Goal: Task Accomplishment & Management: Use online tool/utility

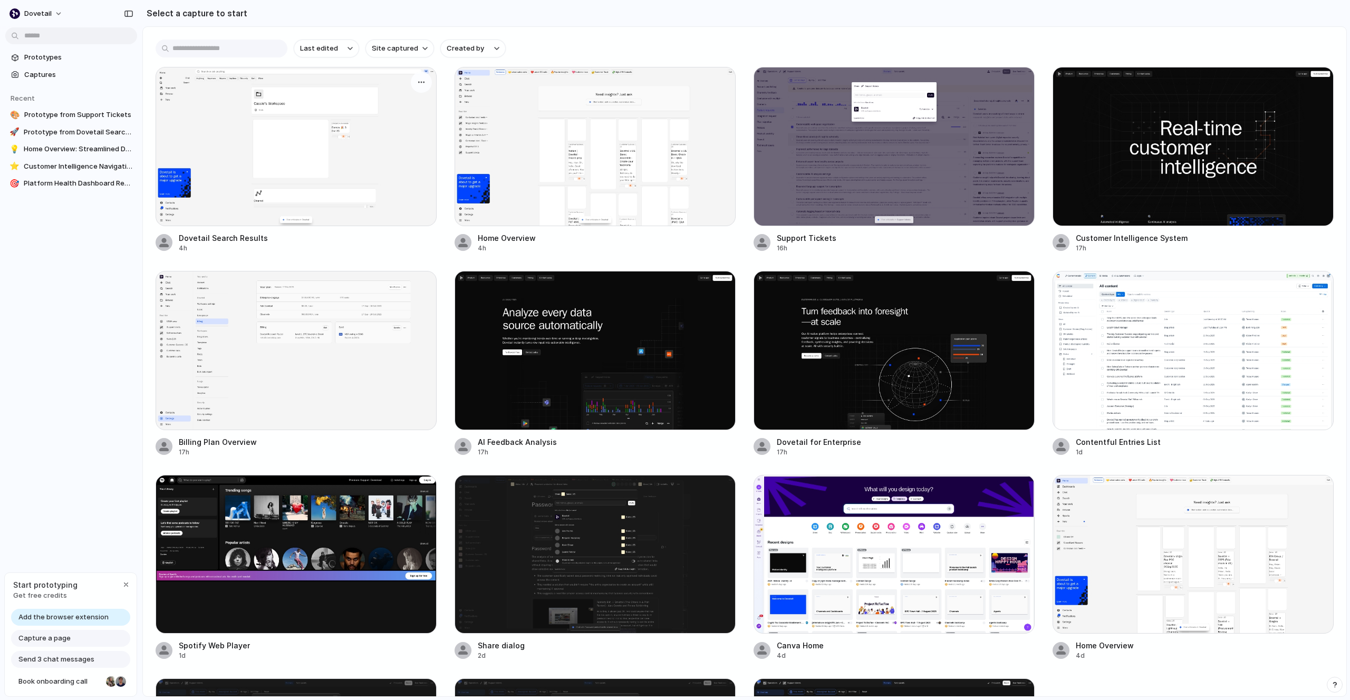
click at [363, 208] on div at bounding box center [296, 146] width 281 height 159
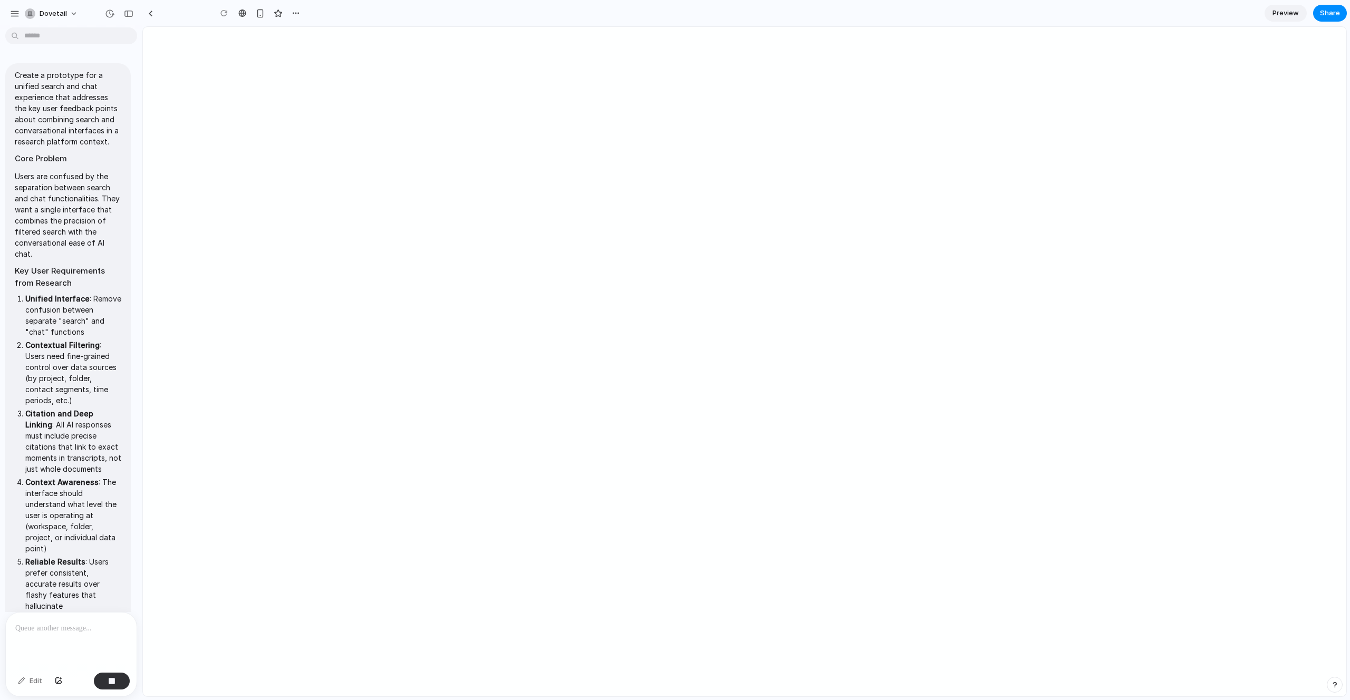
scroll to position [748, 0]
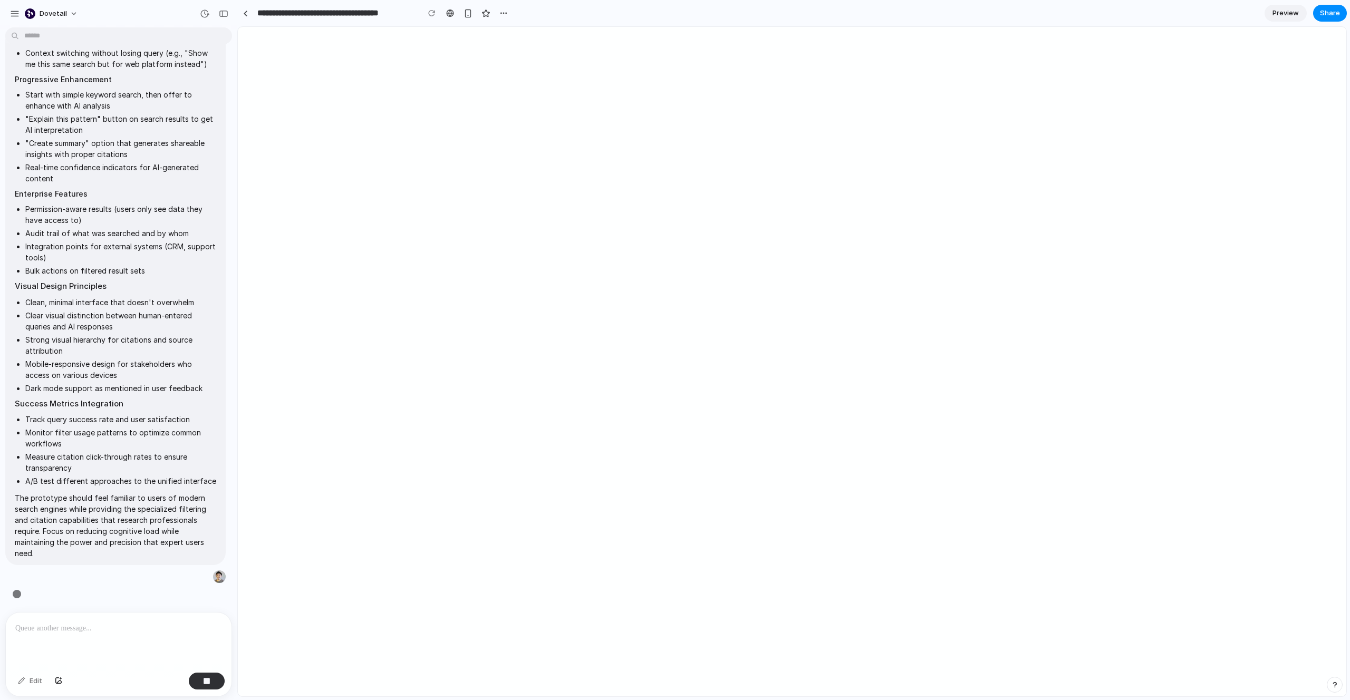
type input "**********"
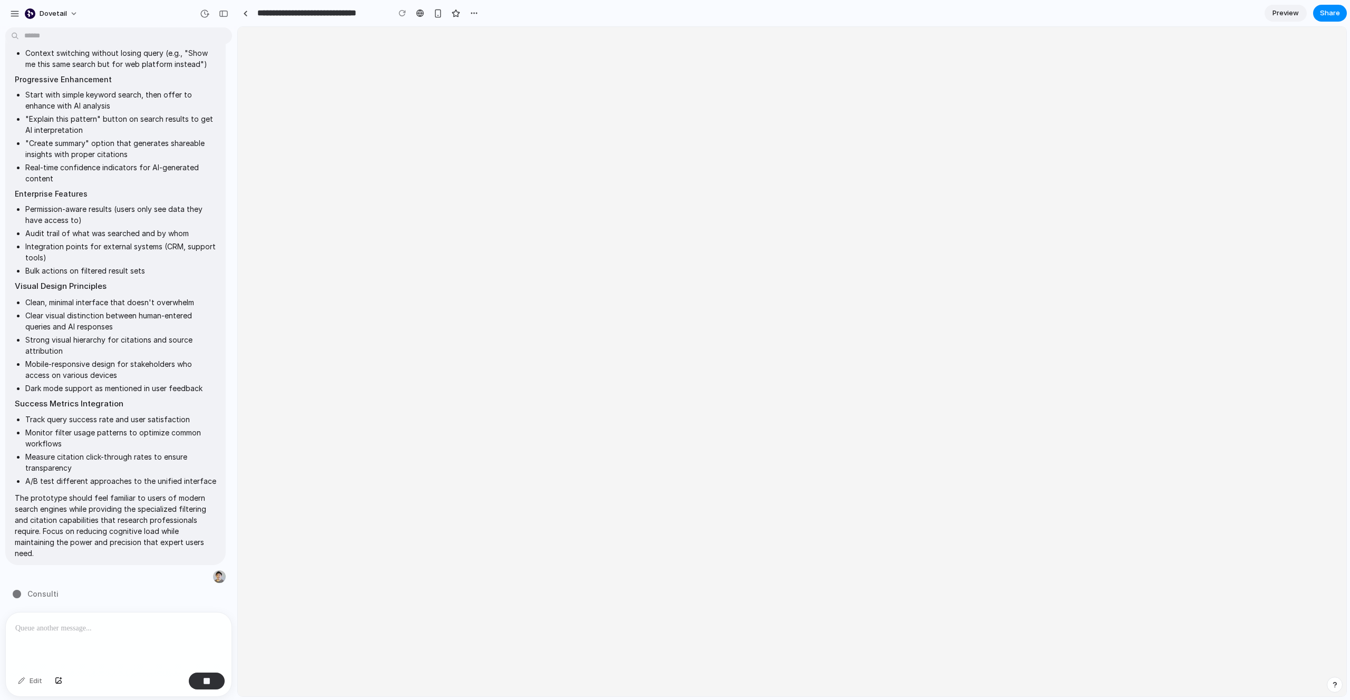
scroll to position [0, 0]
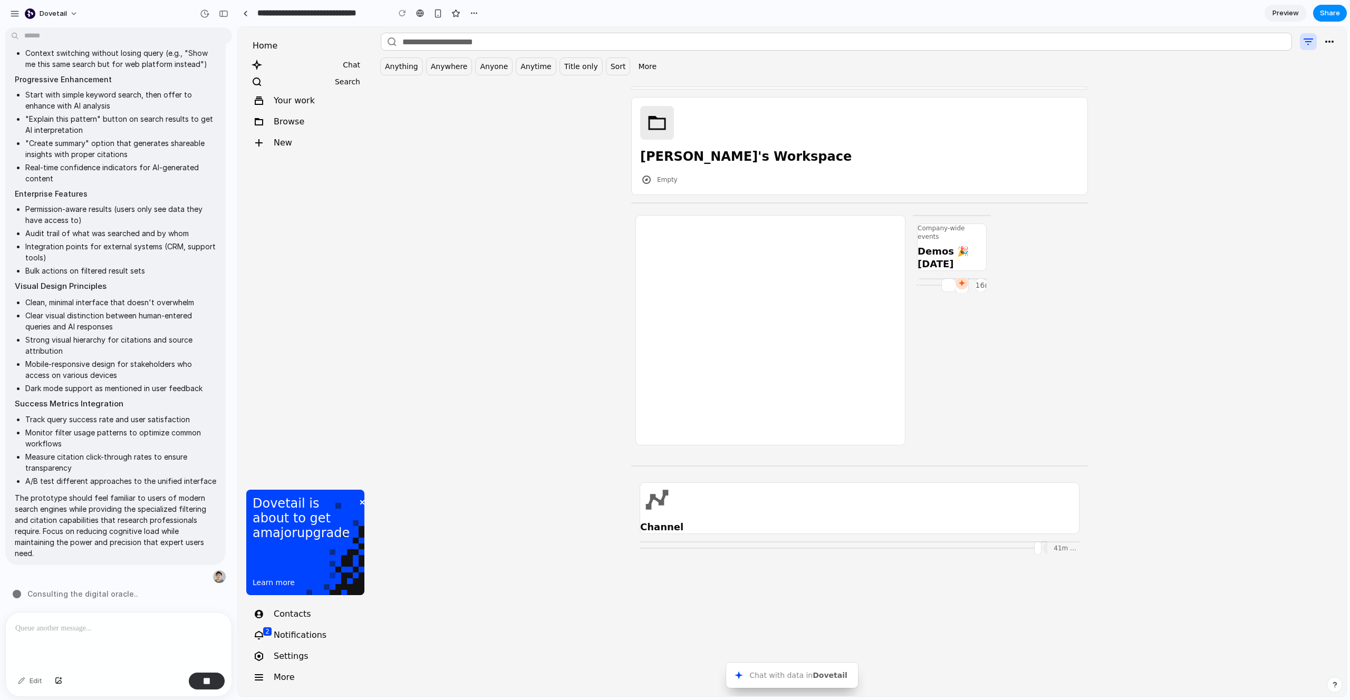
click at [635, 48] on input at bounding box center [836, 41] width 910 height 17
type input "*****"
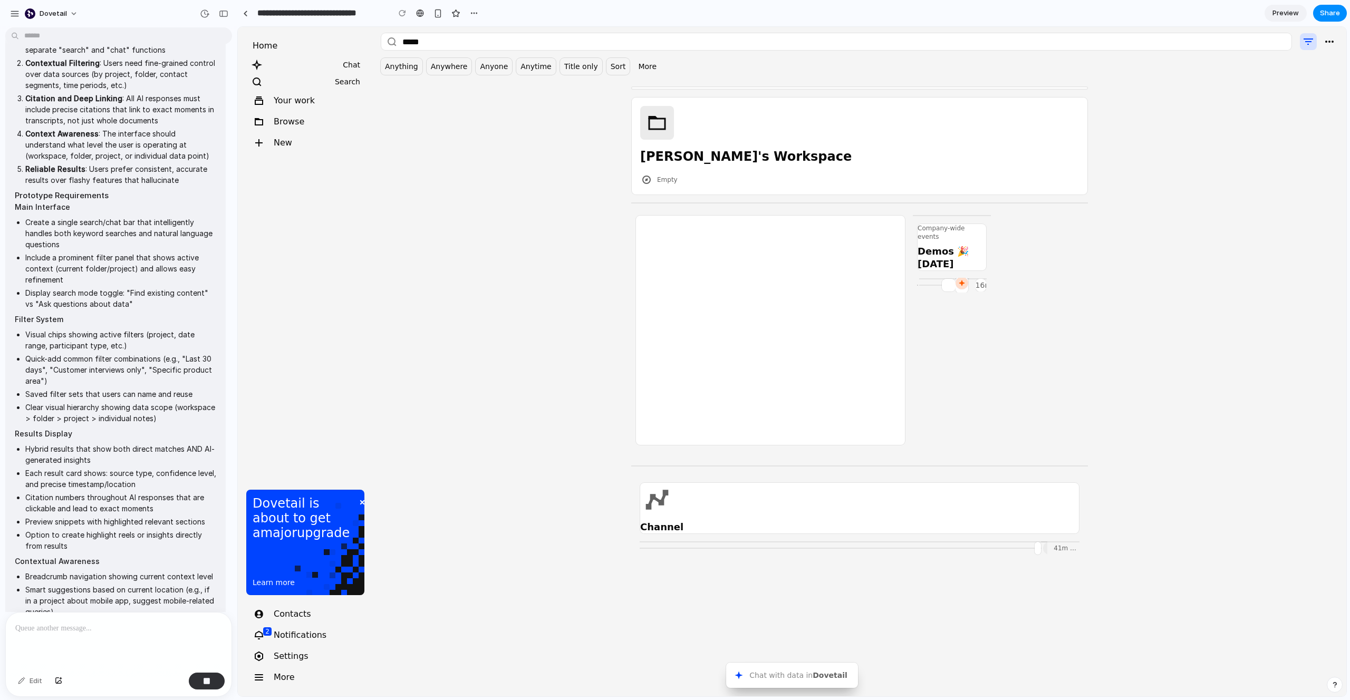
scroll to position [748, 0]
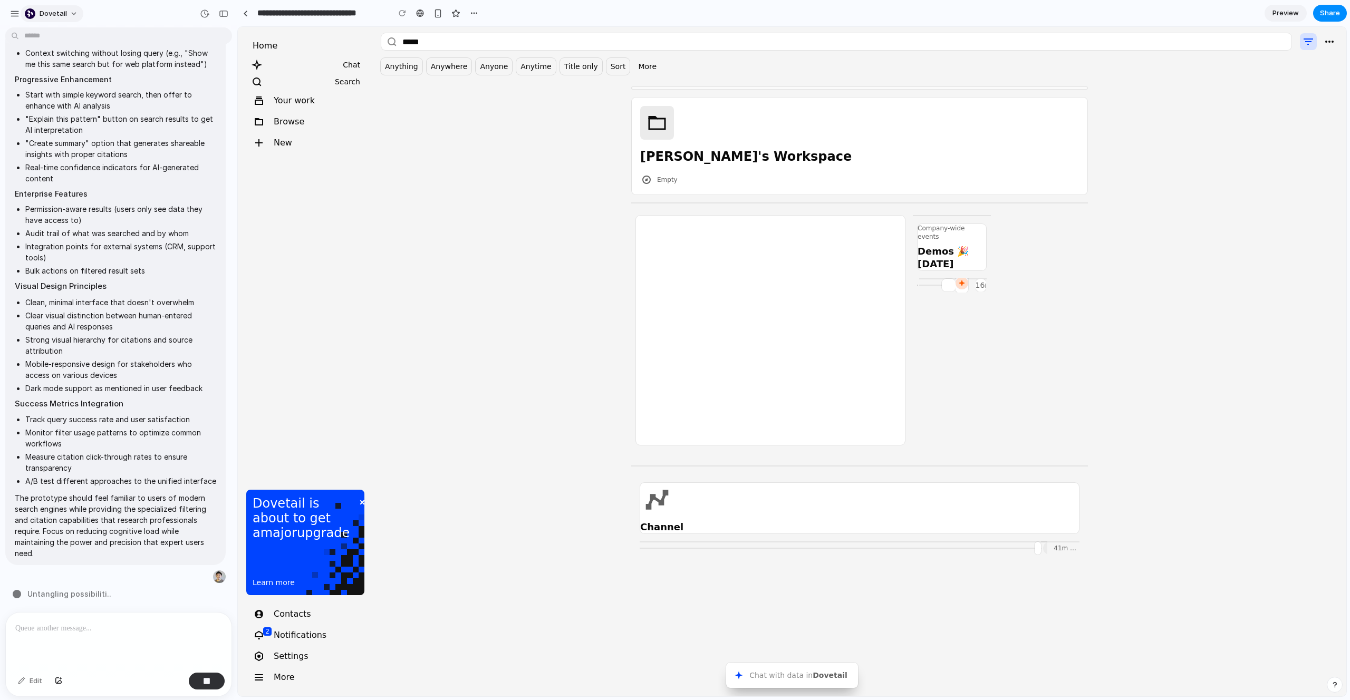
click at [53, 7] on button "dovetail" at bounding box center [52, 13] width 63 height 17
click at [53, 7] on div "Settings Invite members Change theme Sign out" at bounding box center [675, 350] width 1350 height 700
click at [15, 12] on div "button" at bounding box center [14, 13] width 9 height 9
click at [445, 191] on div "***** Anything Anywhere Anyone Anytime Title only Sort More Summary of 28 resul…" at bounding box center [859, 362] width 973 height 670
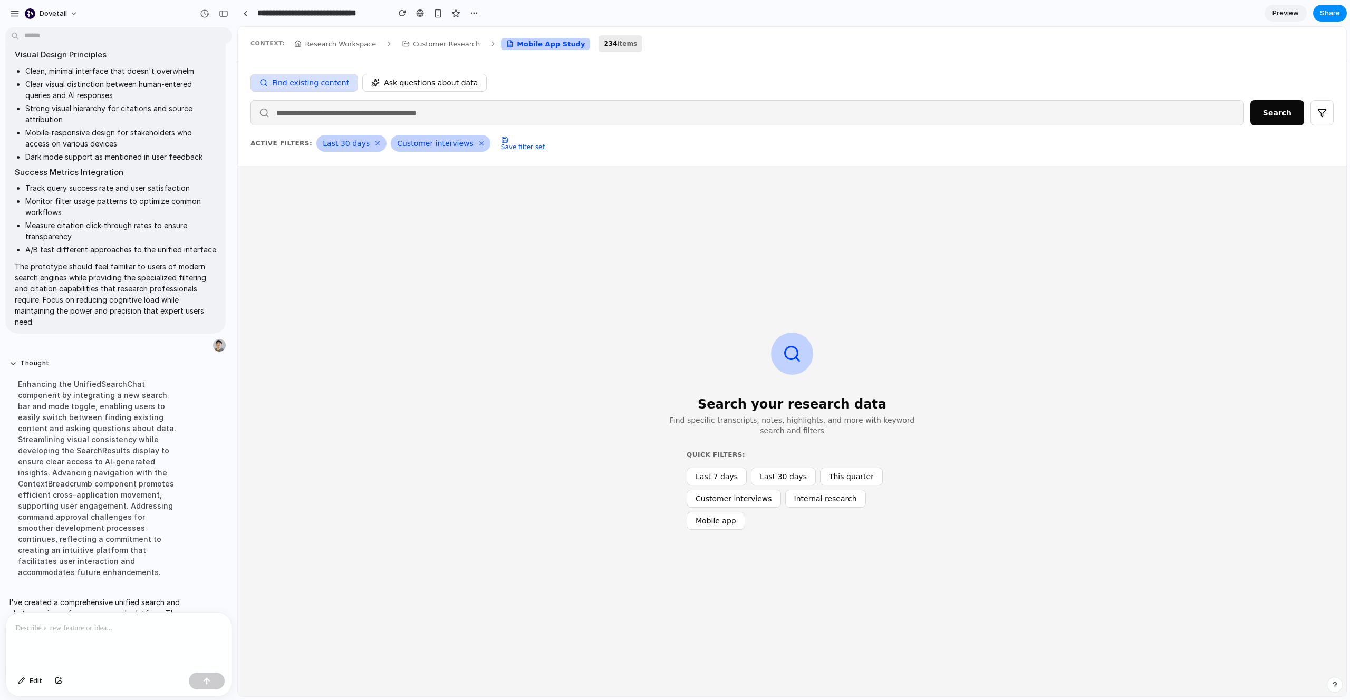
scroll to position [1241, 0]
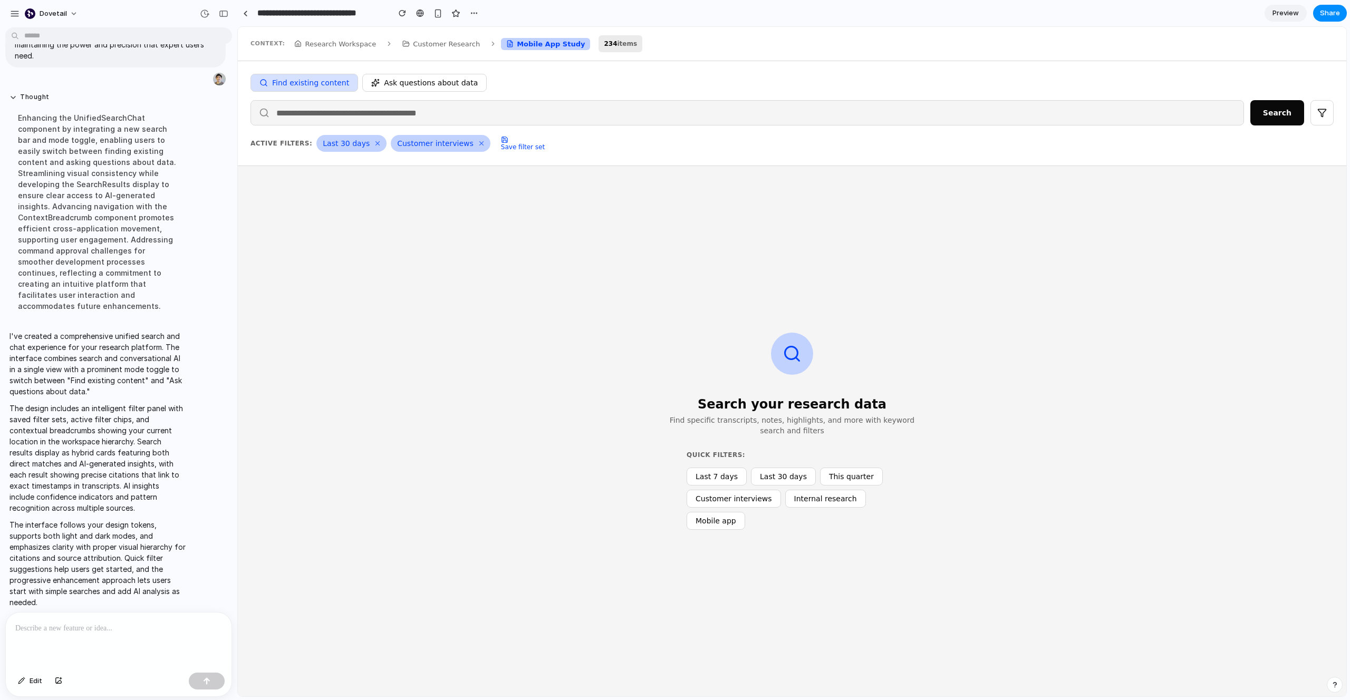
click at [1138, 303] on div "Search your research data Find specific transcripts, notes, highlights, and mor…" at bounding box center [791, 431] width 1083 height 505
click at [1109, 325] on div "Search your research data Find specific transcripts, notes, highlights, and mor…" at bounding box center [791, 431] width 1083 height 505
click at [312, 111] on input at bounding box center [746, 112] width 993 height 25
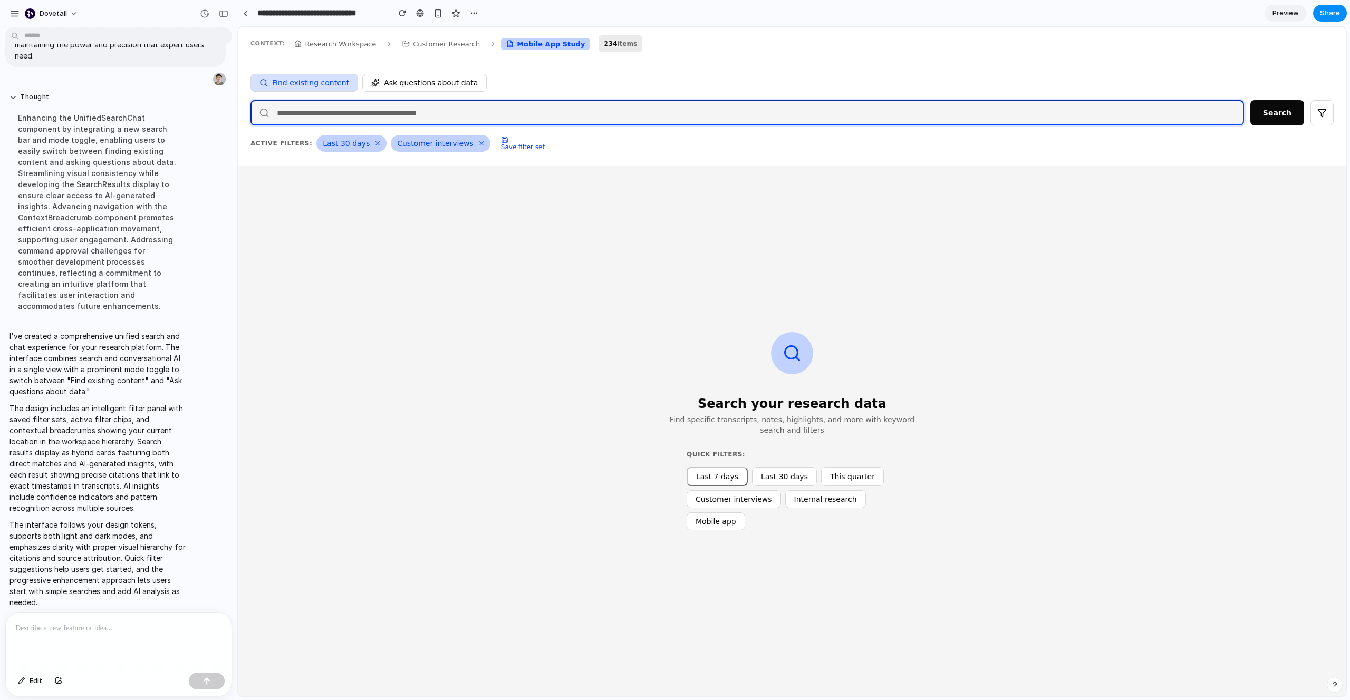
click at [720, 471] on button "Last 7 days" at bounding box center [716, 476] width 61 height 19
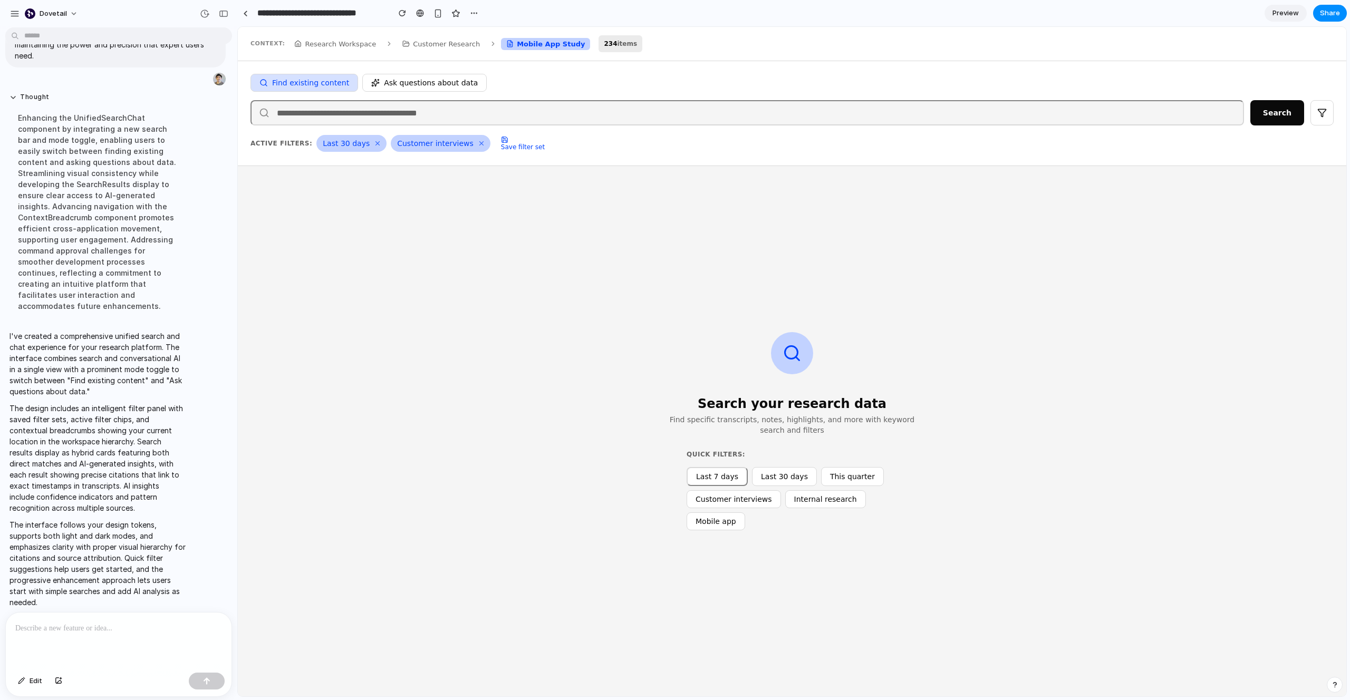
click at [763, 332] on div "Search your research data Find specific transcripts, notes, highlights, and mor…" at bounding box center [791, 431] width 1083 height 505
click at [802, 373] on div "Search your research data Find specific transcripts, notes, highlights, and mor…" at bounding box center [791, 431] width 1083 height 505
click at [785, 354] on circle at bounding box center [791, 352] width 13 height 13
click at [453, 79] on span "Ask questions about data" at bounding box center [431, 83] width 94 height 8
click at [309, 86] on span "Find existing content" at bounding box center [310, 83] width 77 height 8
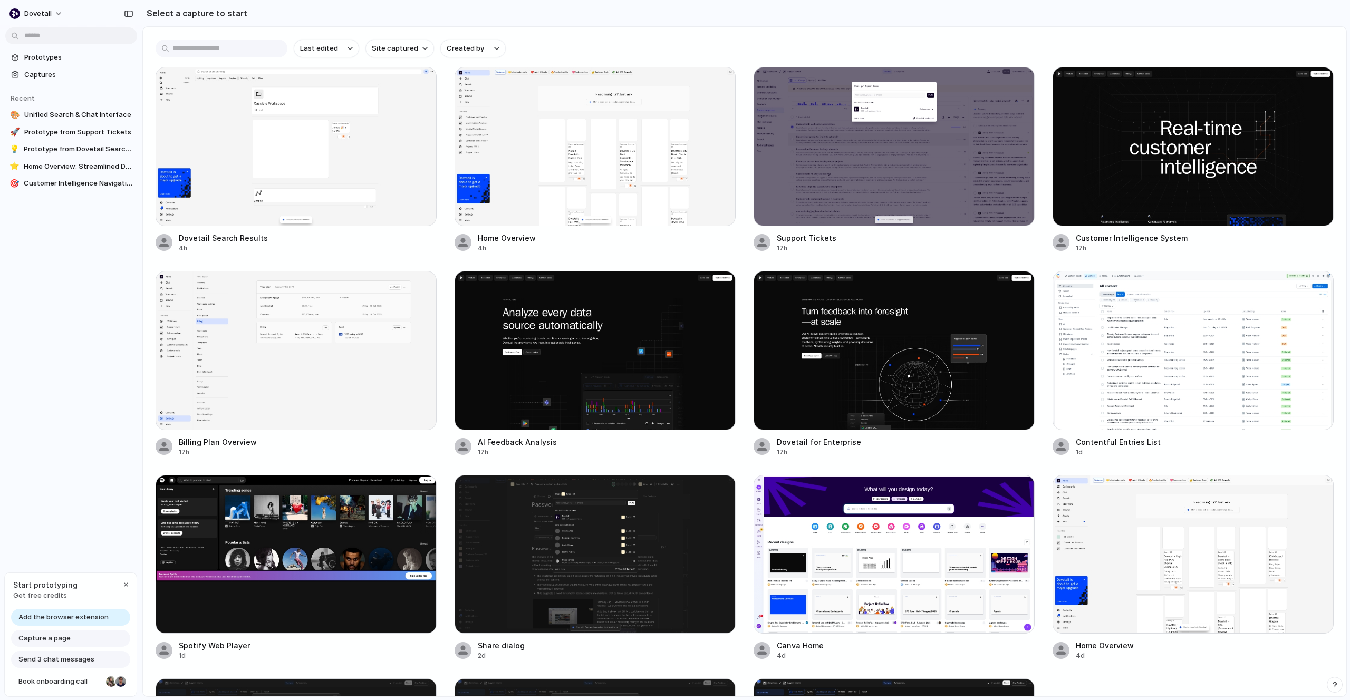
click at [67, 612] on span "Add the browser extension" at bounding box center [63, 617] width 90 height 11
click at [67, 615] on span "Add the browser extension" at bounding box center [63, 617] width 90 height 11
click at [79, 74] on span "Captures" at bounding box center [78, 75] width 109 height 11
click at [61, 62] on span "Prototypes" at bounding box center [78, 57] width 109 height 11
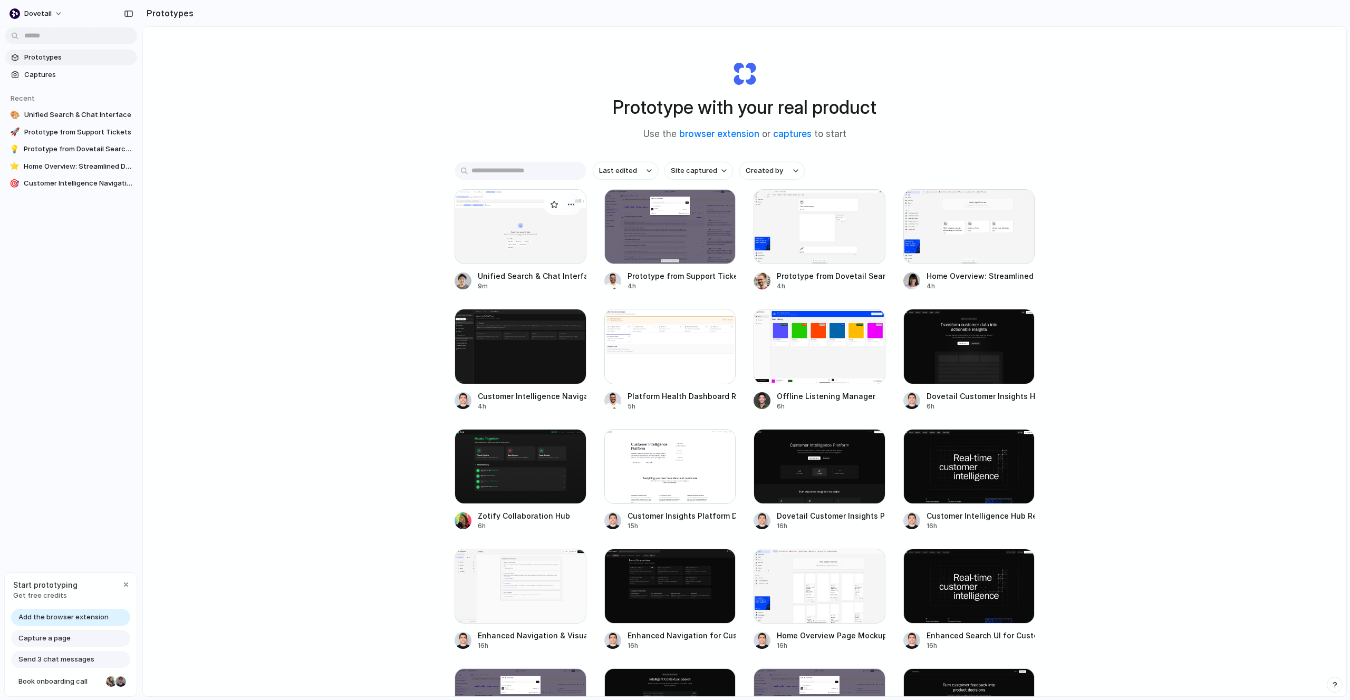
click at [518, 247] on div at bounding box center [520, 226] width 132 height 75
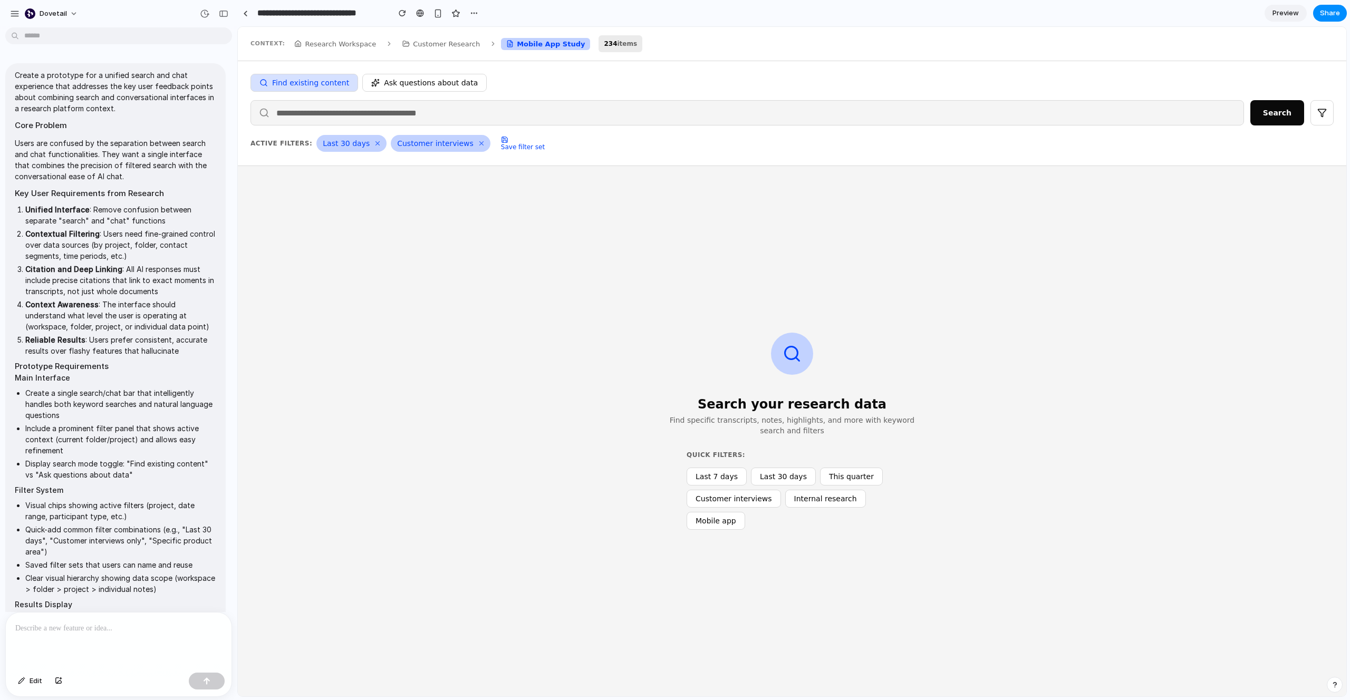
click at [603, 46] on div "234 items" at bounding box center [620, 43] width 44 height 17
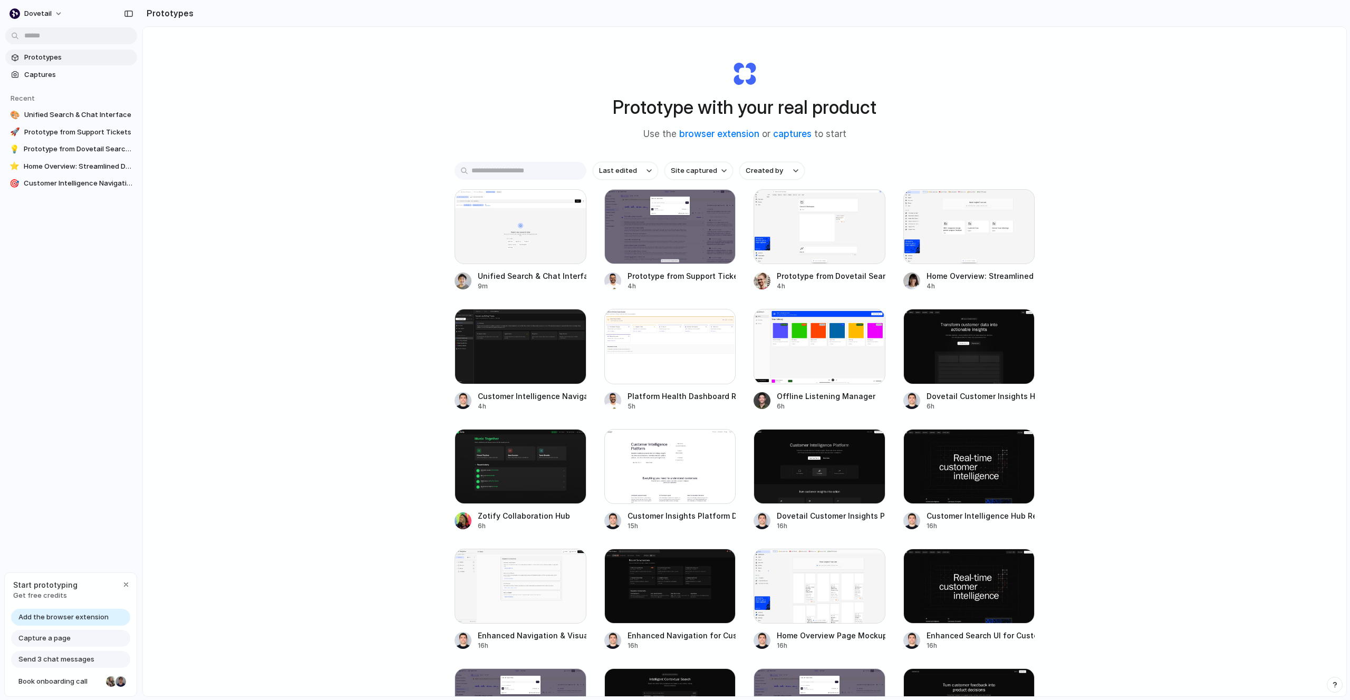
click at [243, 152] on div "Prototype with your real product Use the browser extension or captures to start…" at bounding box center [744, 389] width 1203 height 725
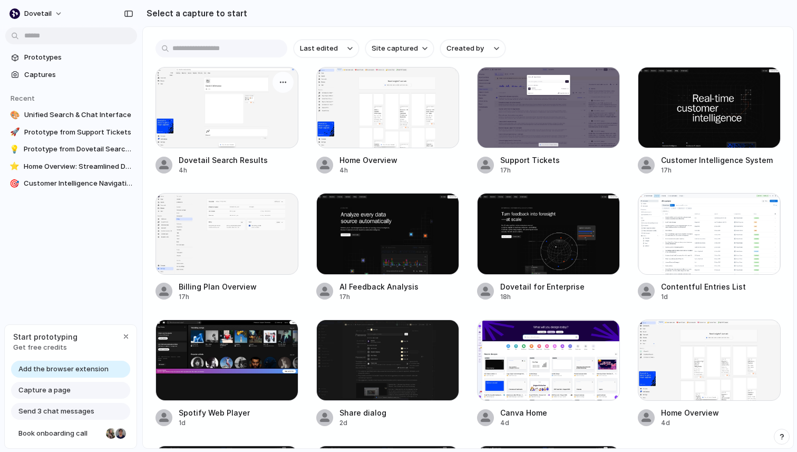
click at [244, 136] on div at bounding box center [227, 107] width 143 height 81
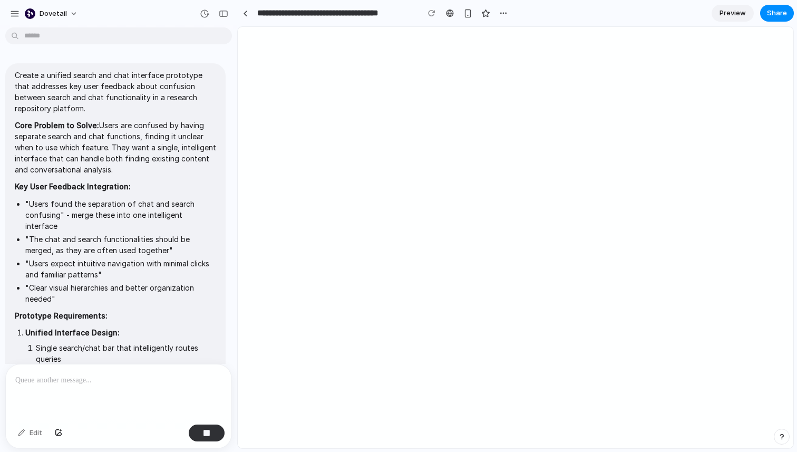
scroll to position [638, 0]
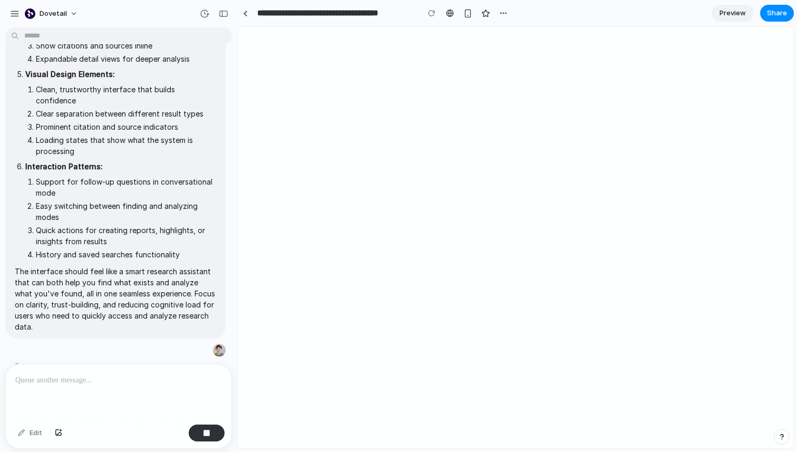
type input "**********"
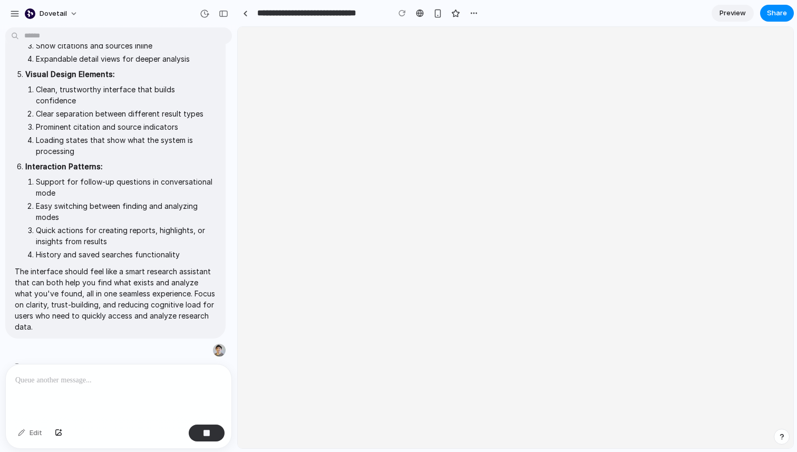
scroll to position [0, 0]
